Goal: Find specific page/section: Find specific page/section

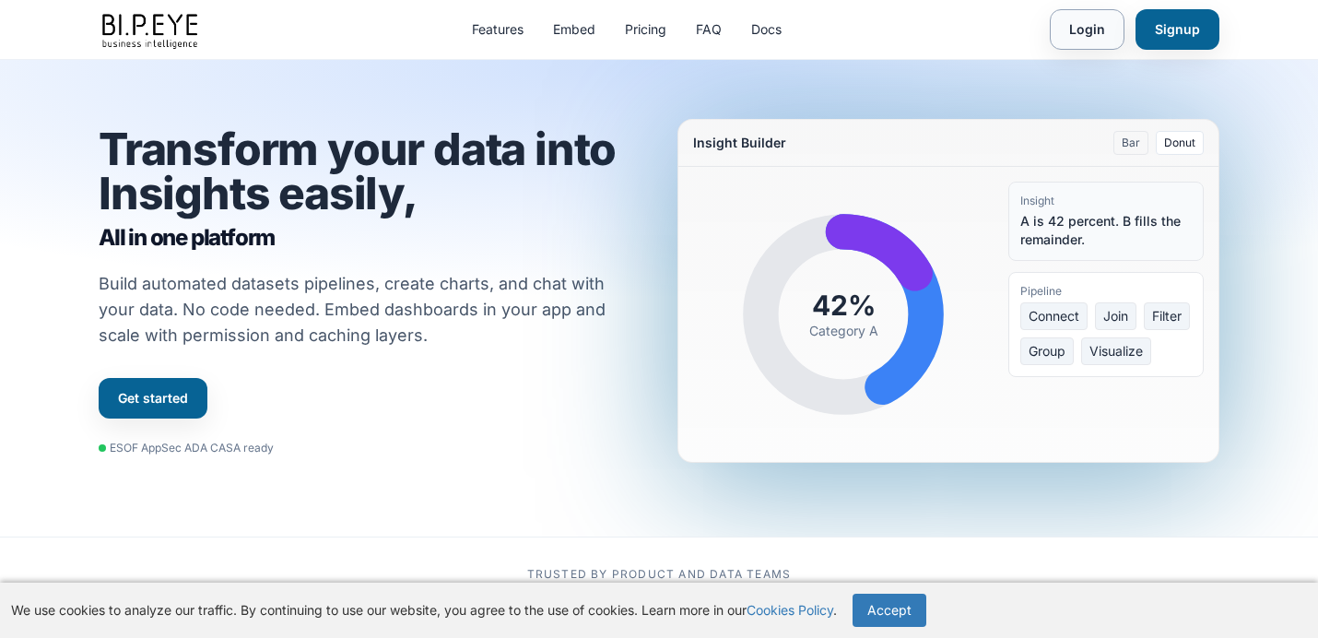
click at [1086, 27] on link "Login" at bounding box center [1087, 29] width 75 height 41
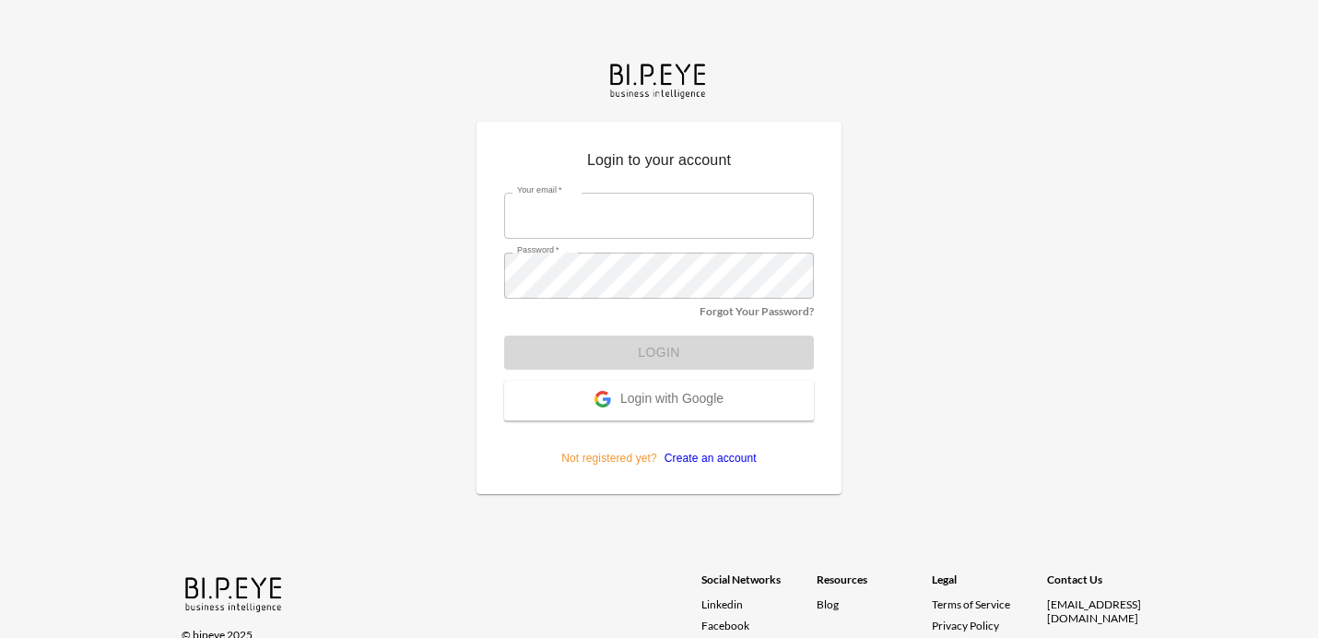
type input "[EMAIL_ADDRESS][DOMAIN_NAME]"
drag, startPoint x: 722, startPoint y: 349, endPoint x: 617, endPoint y: 361, distance: 105.7
click at [722, 349] on form "Your email   * [EMAIL_ADDRESS][DOMAIN_NAME] Your email   * Password   * Passwor…" at bounding box center [659, 323] width 310 height 288
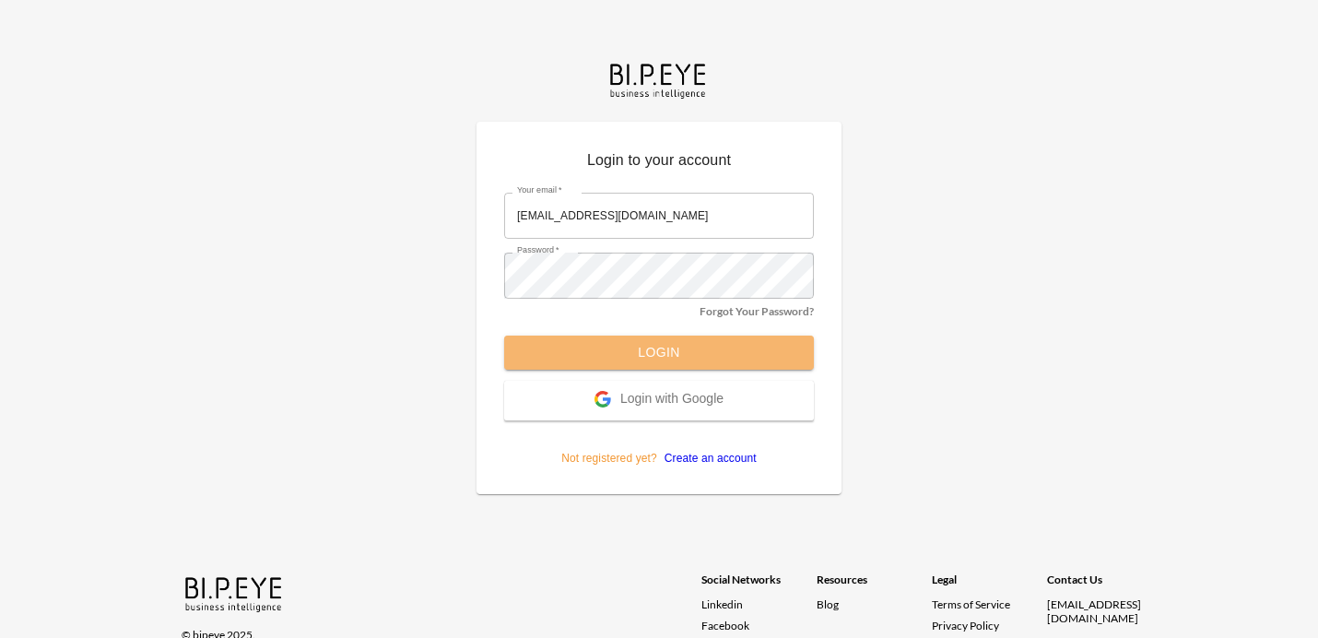
drag, startPoint x: 673, startPoint y: 358, endPoint x: 751, endPoint y: 340, distance: 79.4
click at [673, 358] on button "Login" at bounding box center [659, 353] width 310 height 34
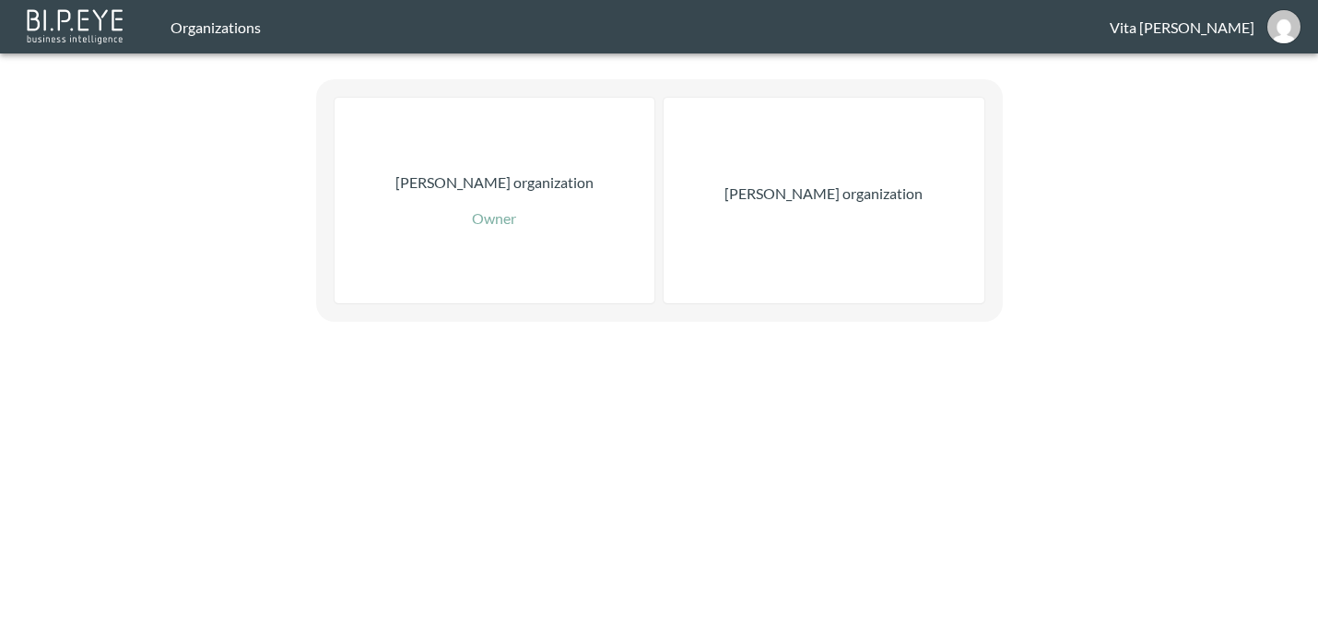
click at [806, 193] on p "Nadia Senft organization" at bounding box center [824, 194] width 198 height 22
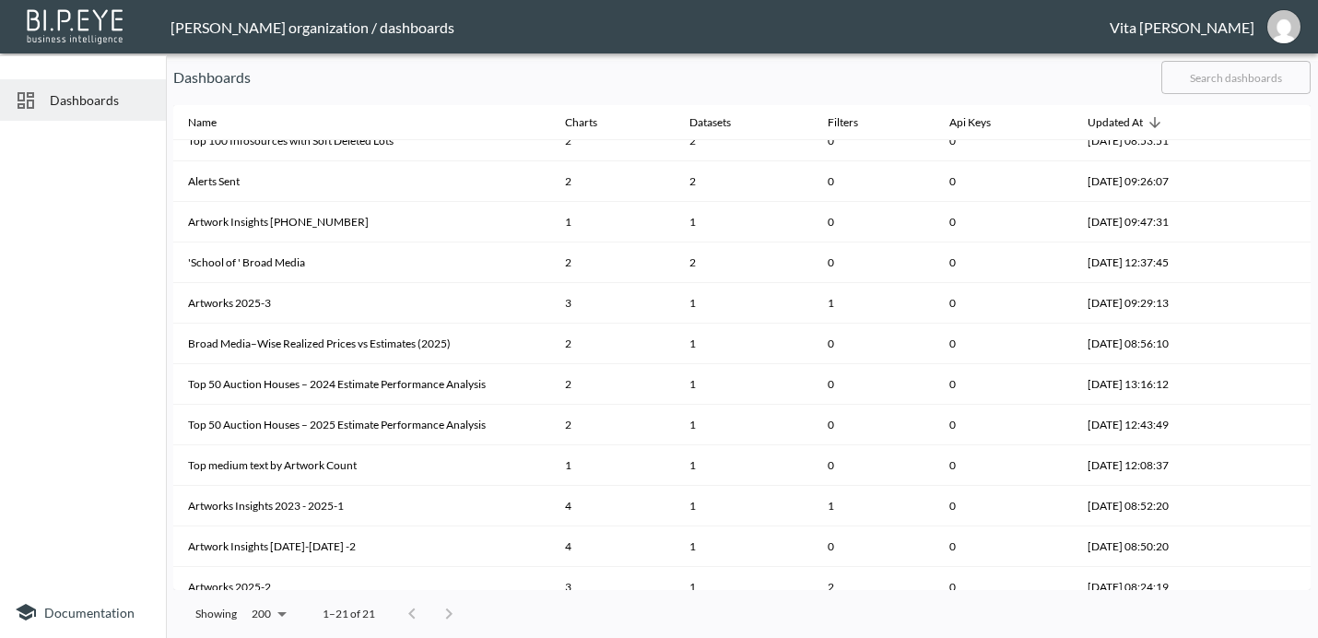
scroll to position [402, 0]
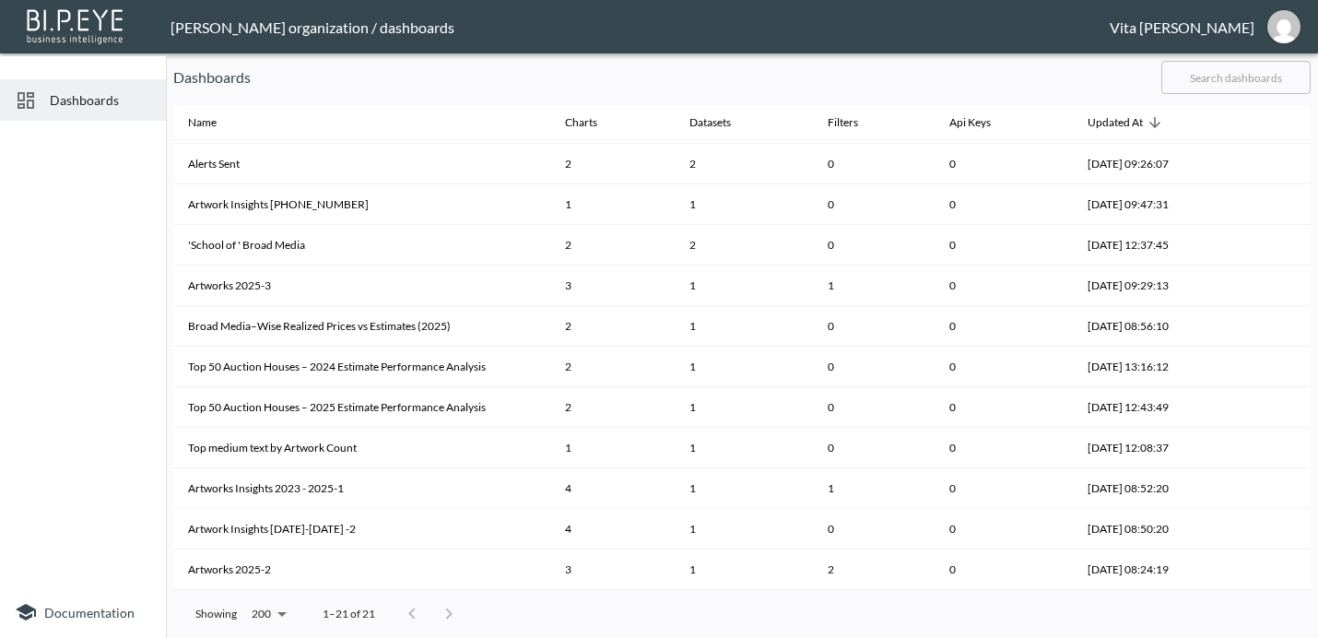
click at [63, 100] on span "Dashboards" at bounding box center [100, 99] width 101 height 19
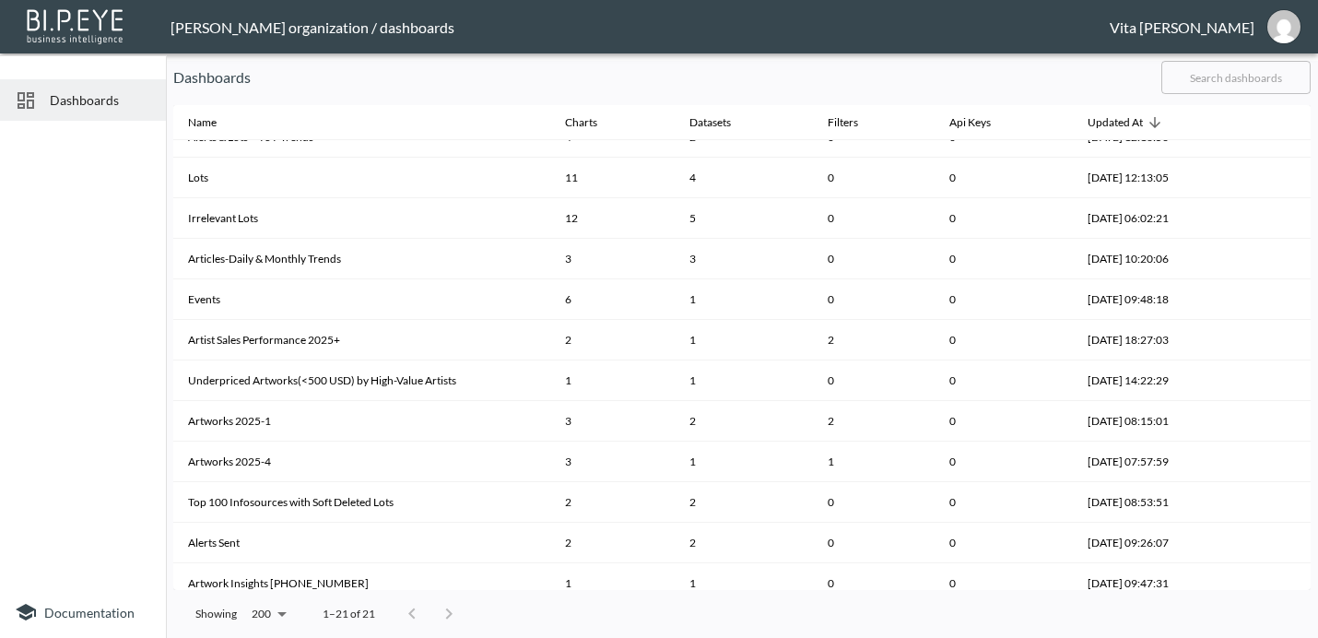
scroll to position [0, 0]
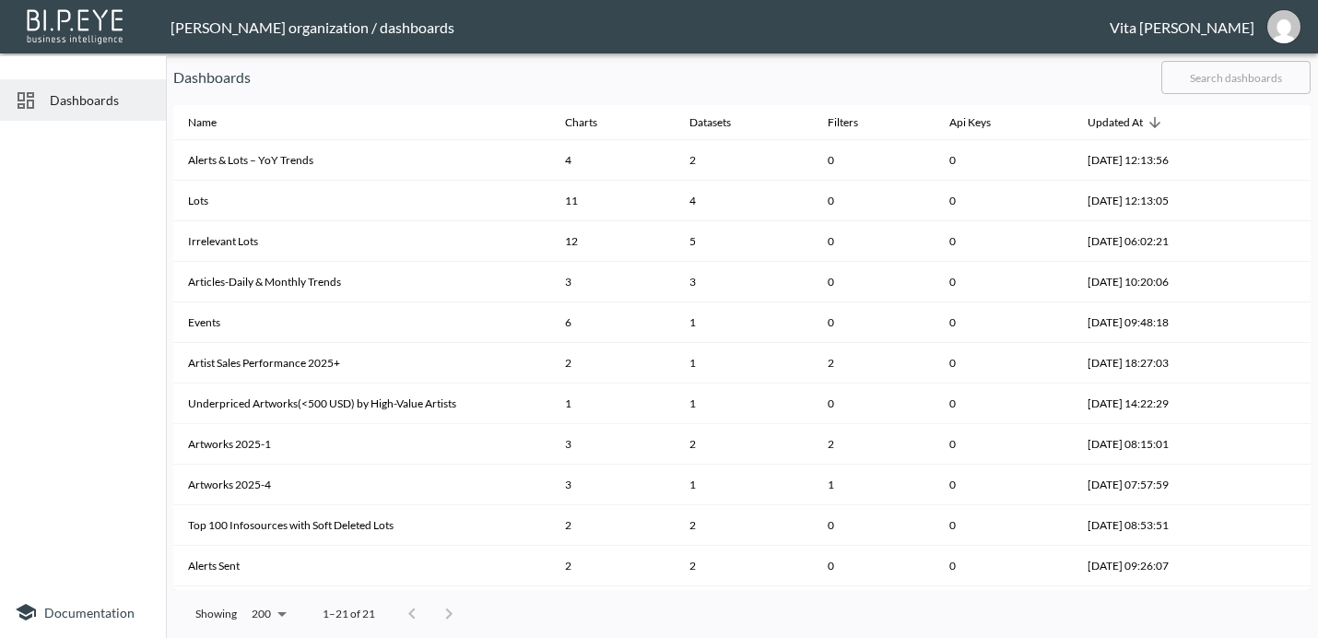
click at [1236, 79] on input "text" at bounding box center [1236, 77] width 149 height 46
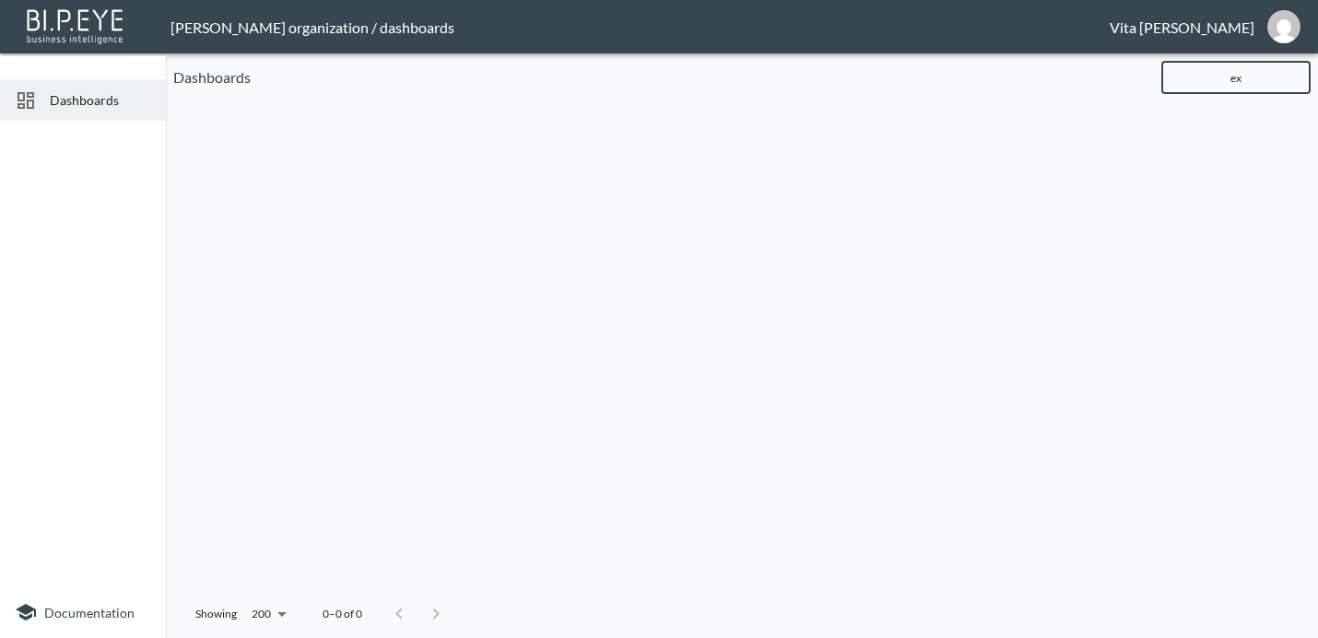
type input "e"
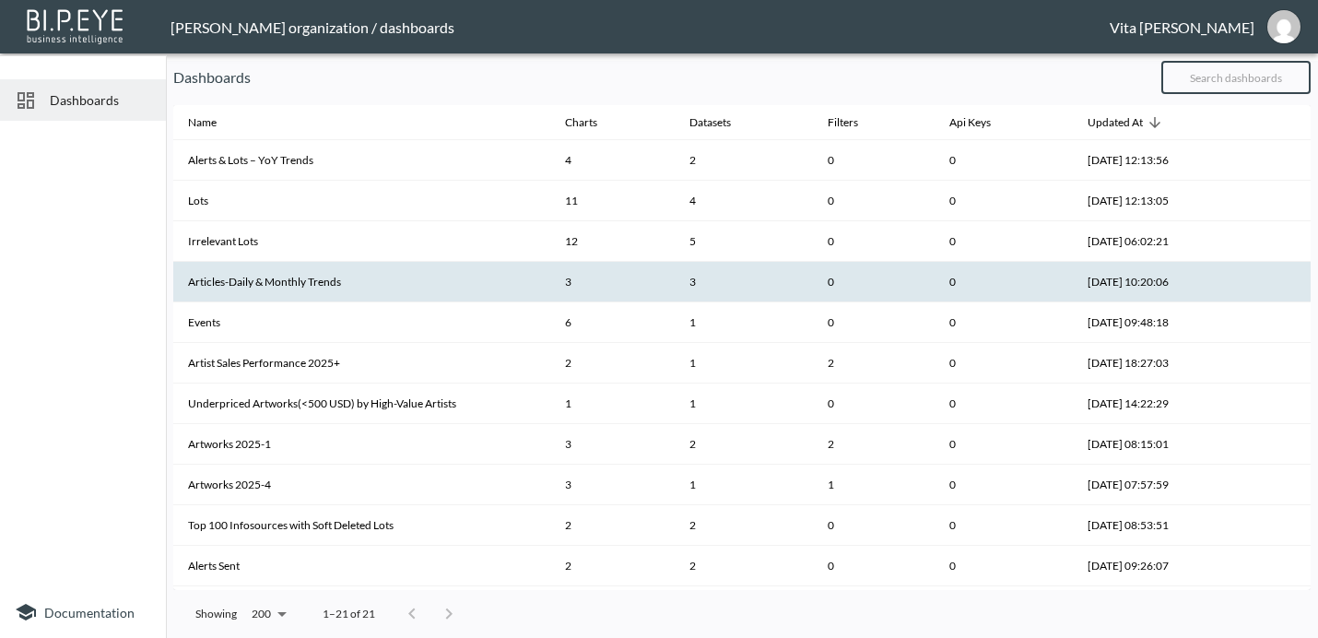
click at [310, 276] on th "Articles-Daily & Monthly Trends" at bounding box center [361, 282] width 377 height 41
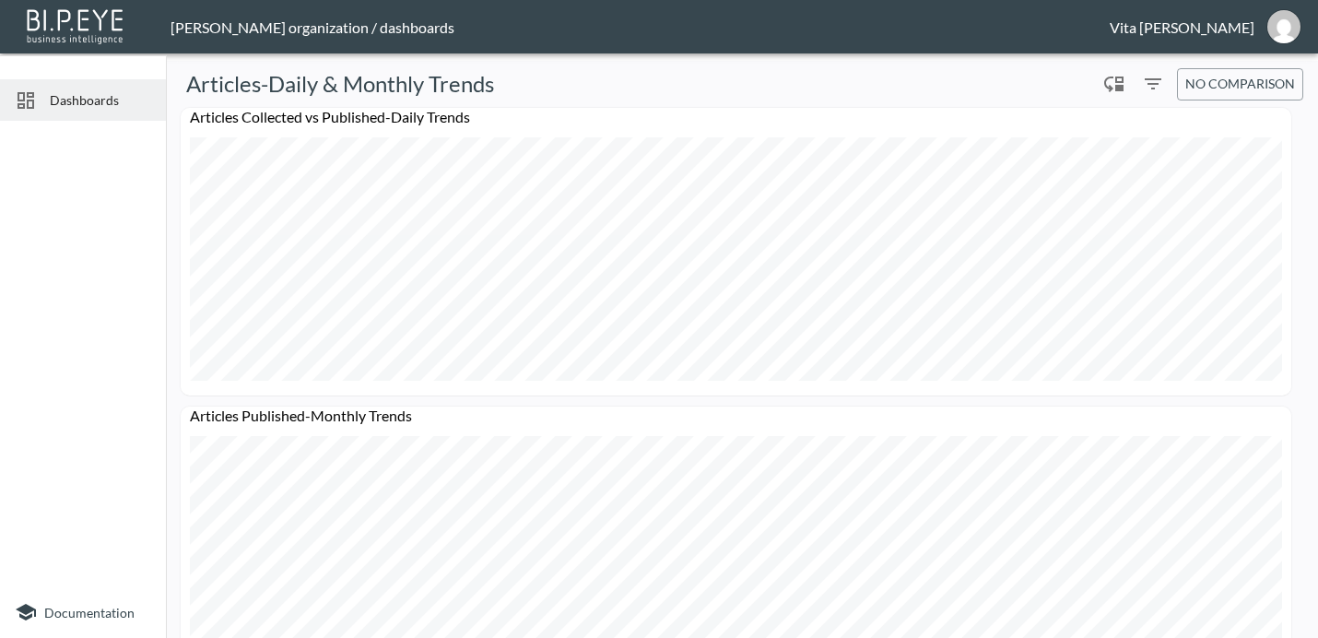
scroll to position [359, 0]
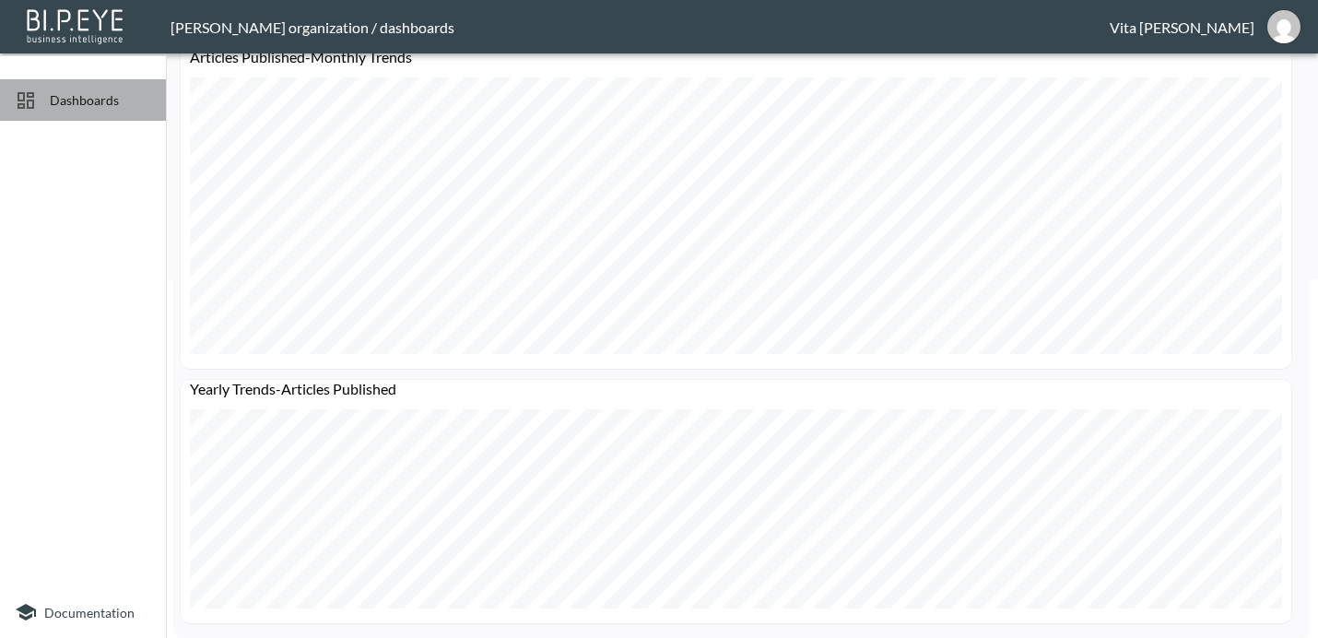
click at [52, 100] on span "Dashboards" at bounding box center [100, 99] width 101 height 19
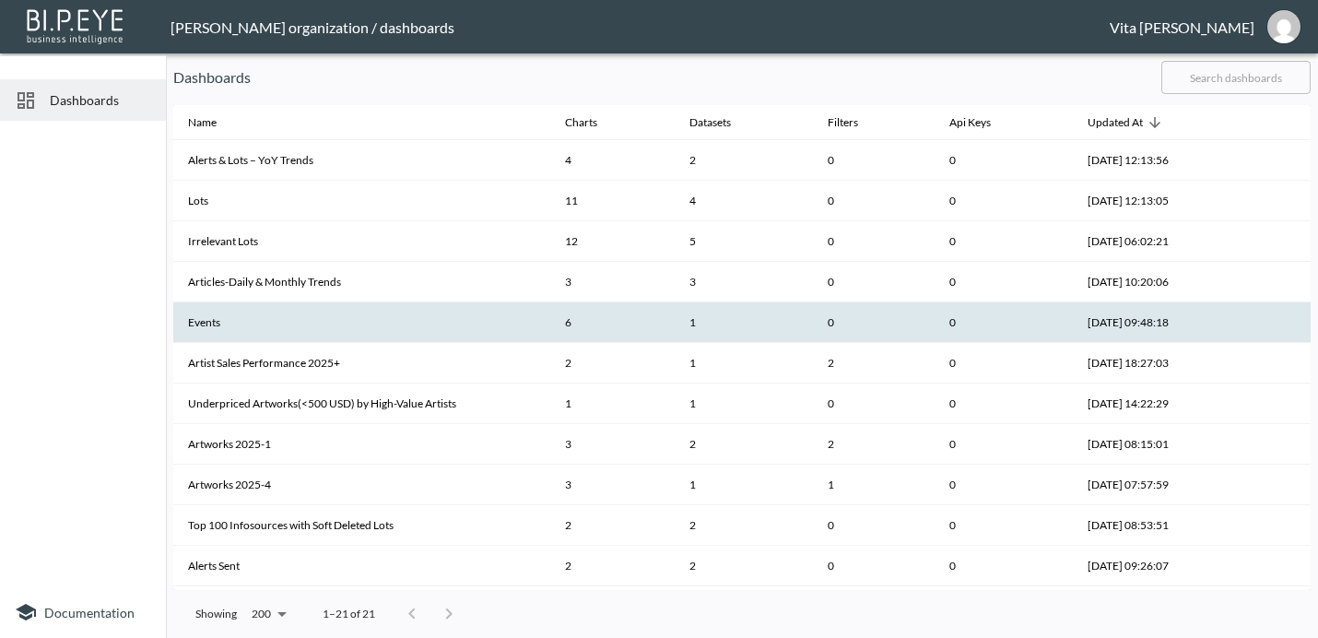
click at [482, 329] on th "Events" at bounding box center [361, 322] width 377 height 41
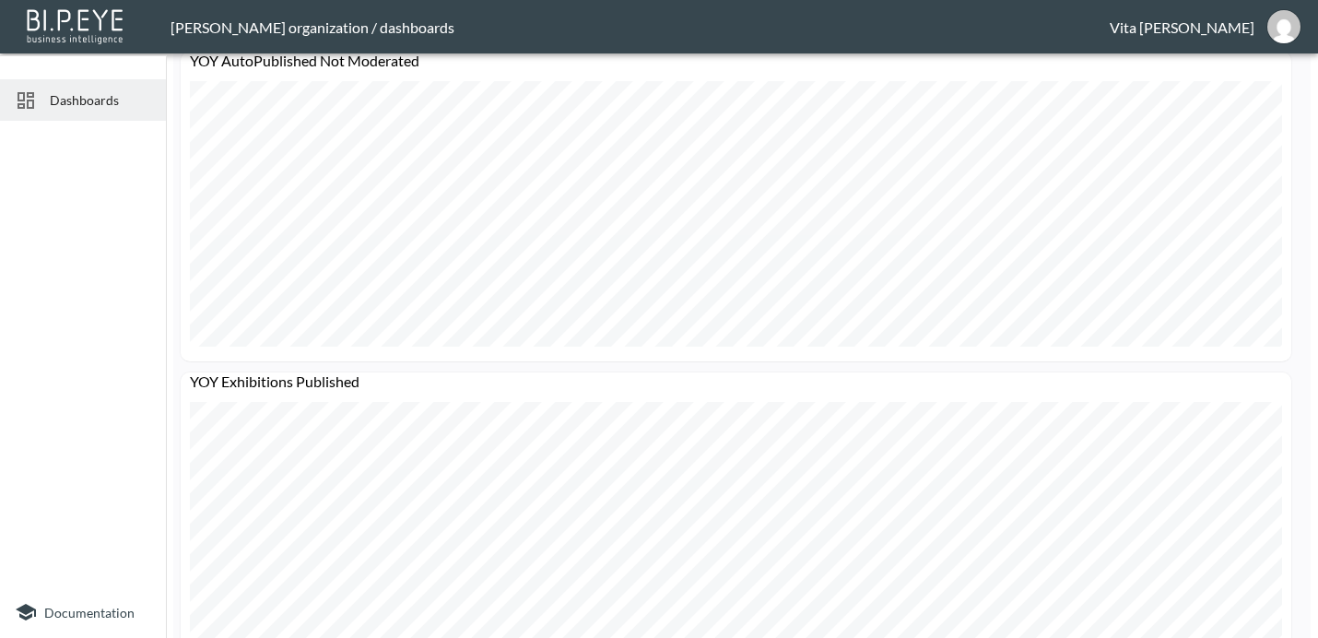
scroll to position [1399, 0]
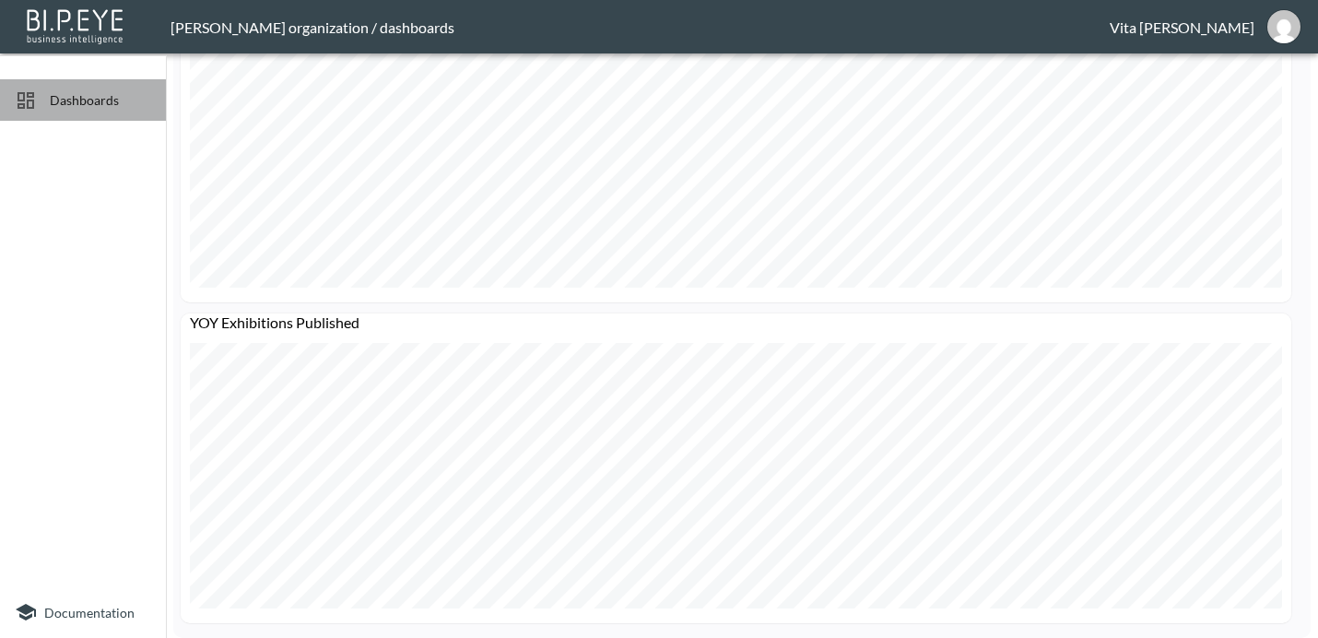
click at [57, 94] on span "Dashboards" at bounding box center [100, 99] width 101 height 19
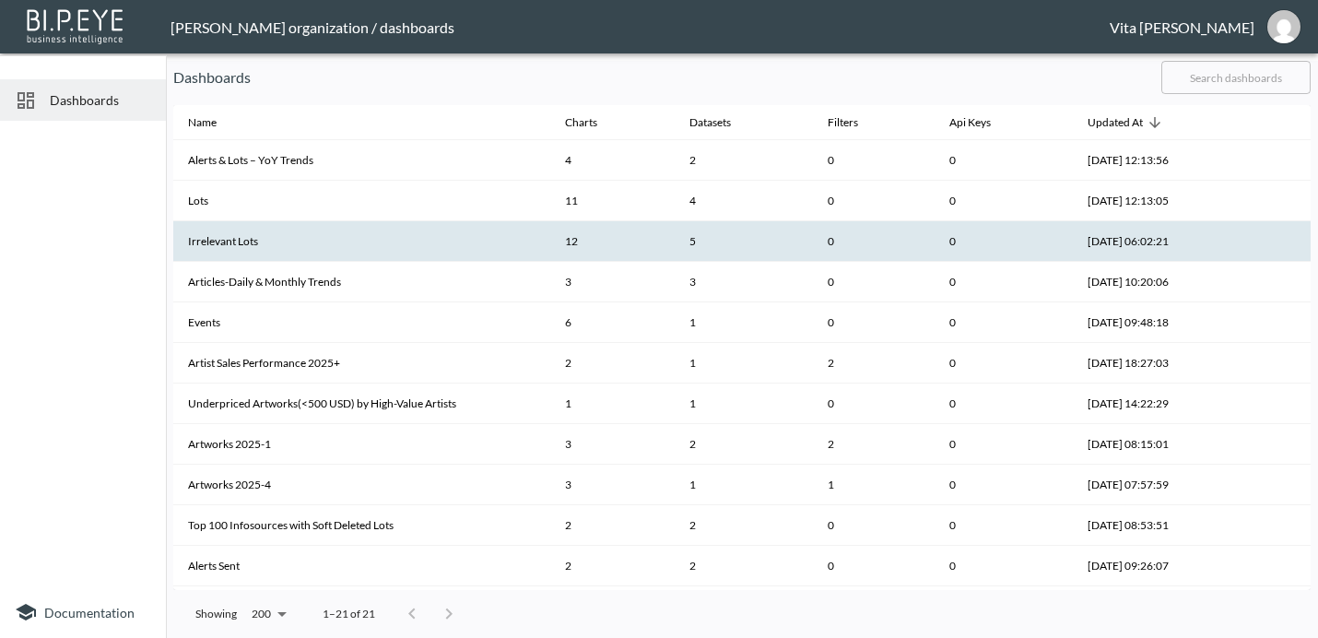
click at [325, 242] on th "Irrelevant Lots" at bounding box center [361, 241] width 377 height 41
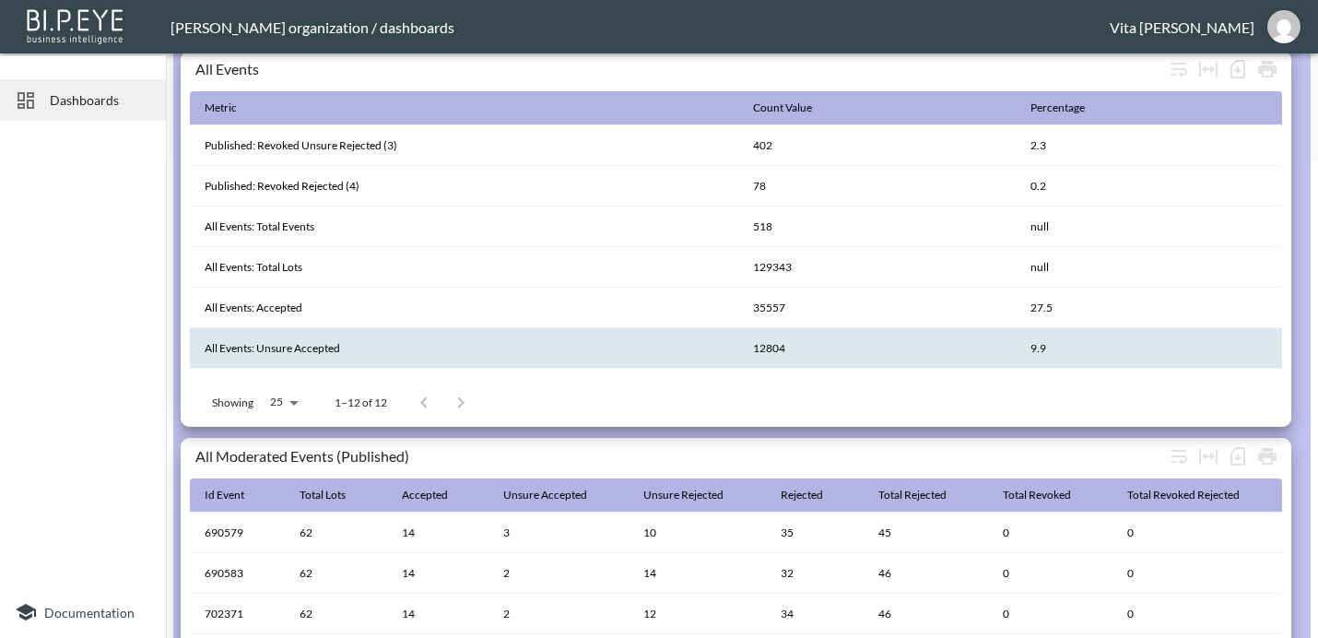
scroll to position [463, 0]
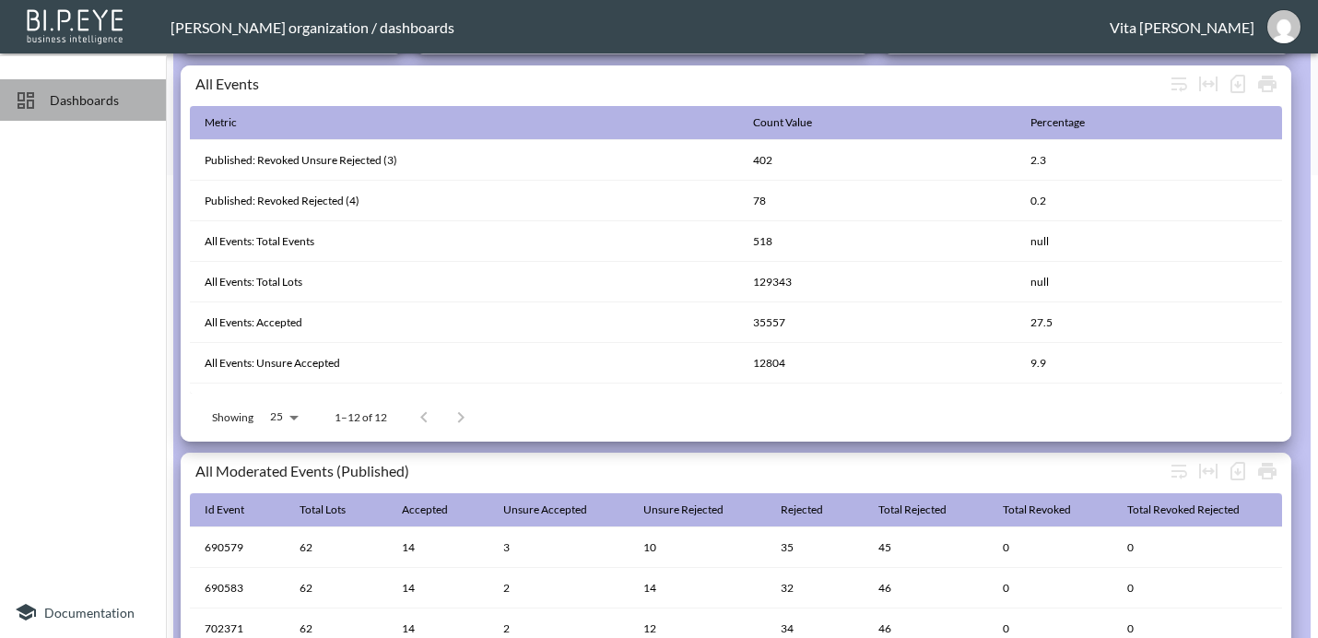
click at [84, 96] on span "Dashboards" at bounding box center [100, 99] width 101 height 19
